Goal: Information Seeking & Learning: Compare options

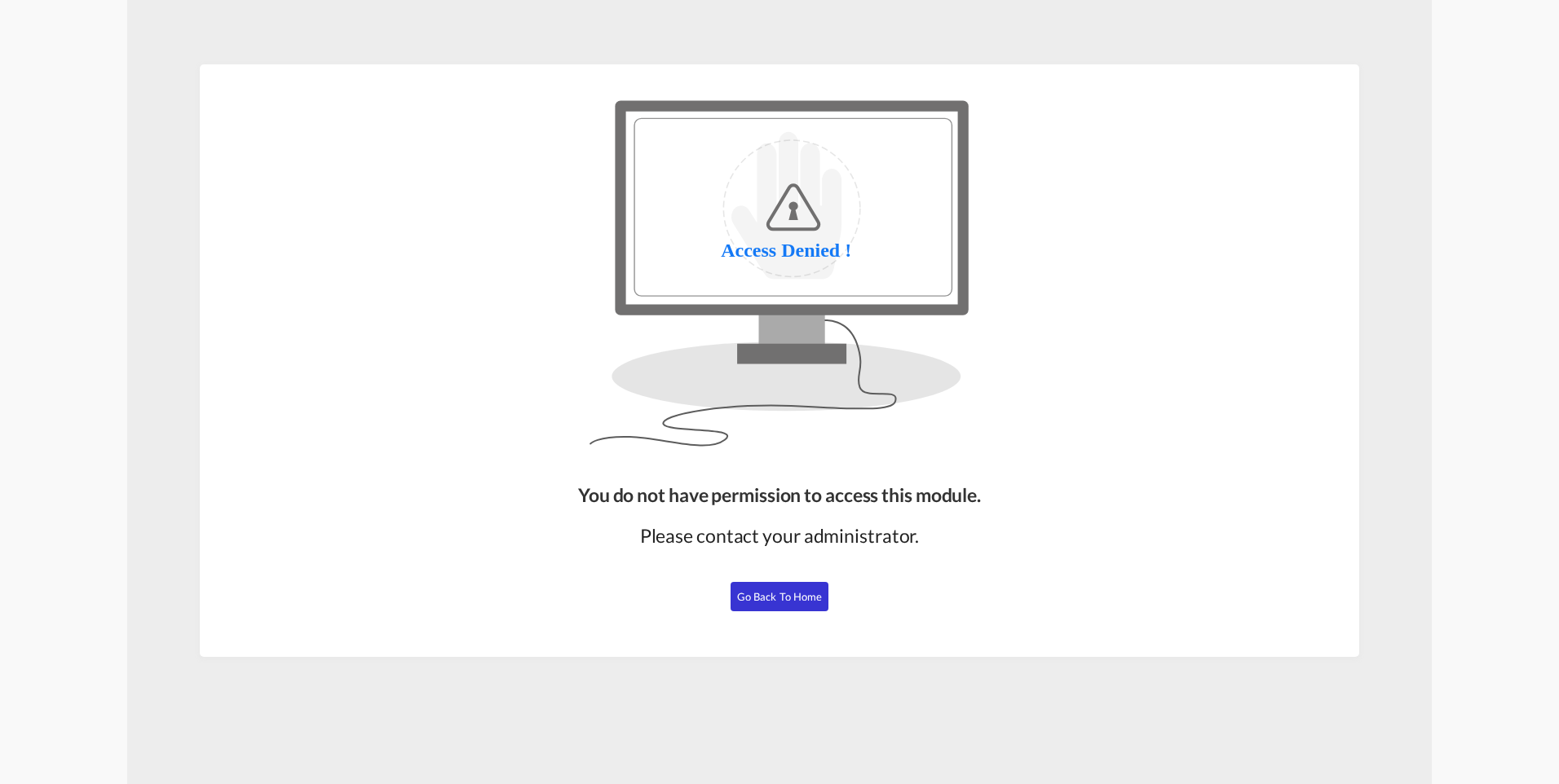
click at [748, 593] on span "Go Back to Home" at bounding box center [780, 596] width 85 height 13
